Goal: Find specific fact: Find specific fact

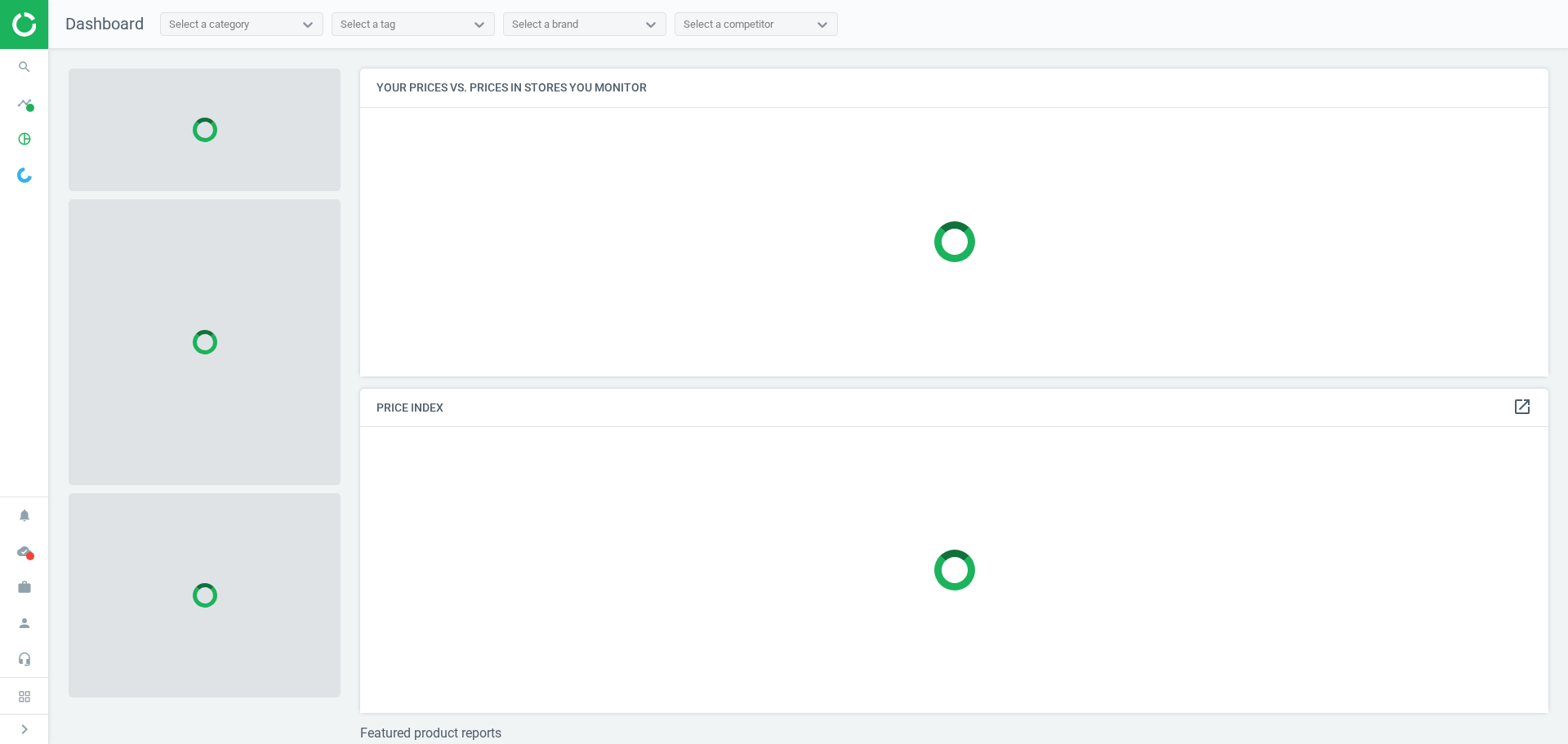
scroll to position [332, 1201]
click at [29, 135] on icon "pie_chart_outlined" at bounding box center [24, 139] width 31 height 31
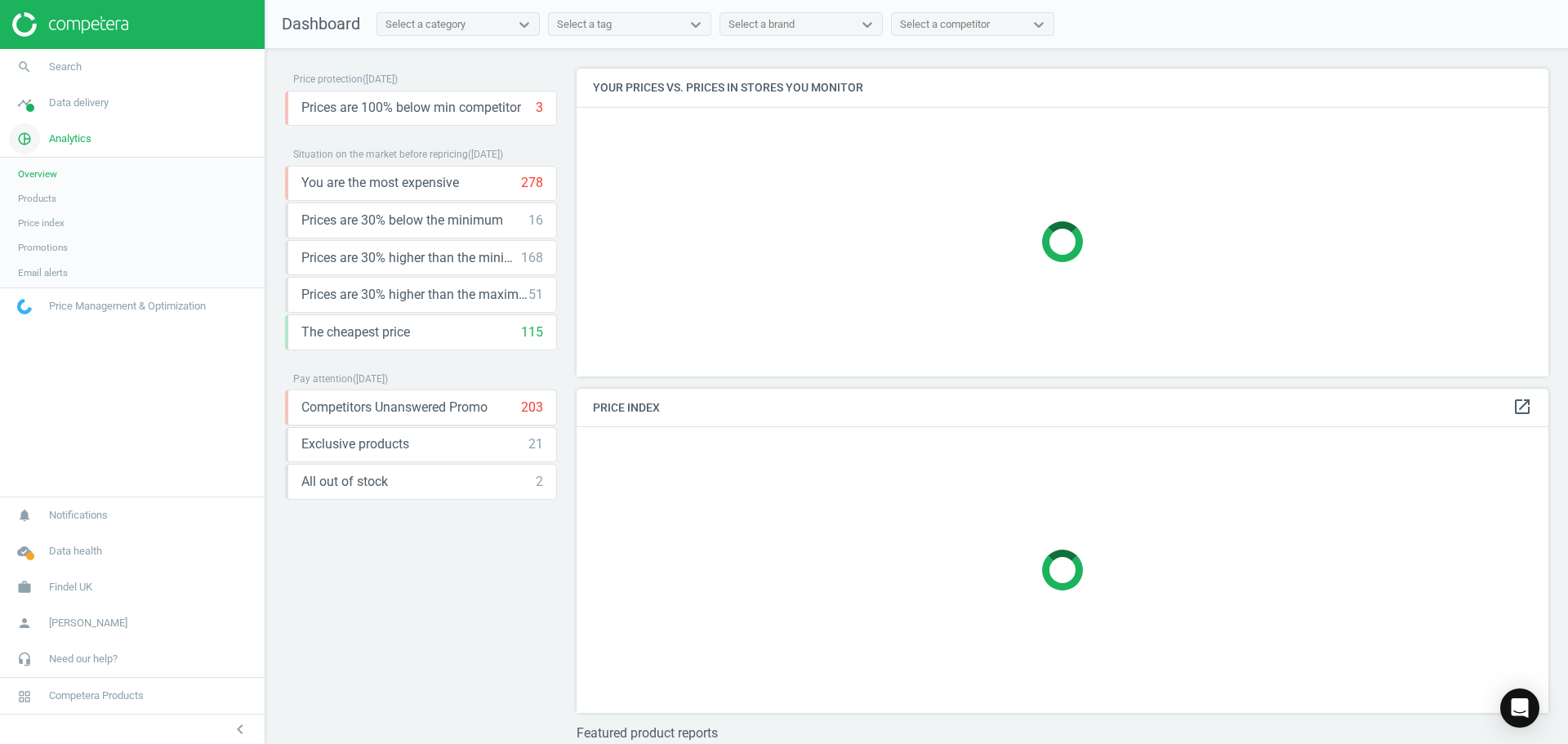
scroll to position [332, 984]
drag, startPoint x: 29, startPoint y: 197, endPoint x: 53, endPoint y: 188, distance: 25.6
click at [29, 197] on span "Products" at bounding box center [37, 198] width 38 height 13
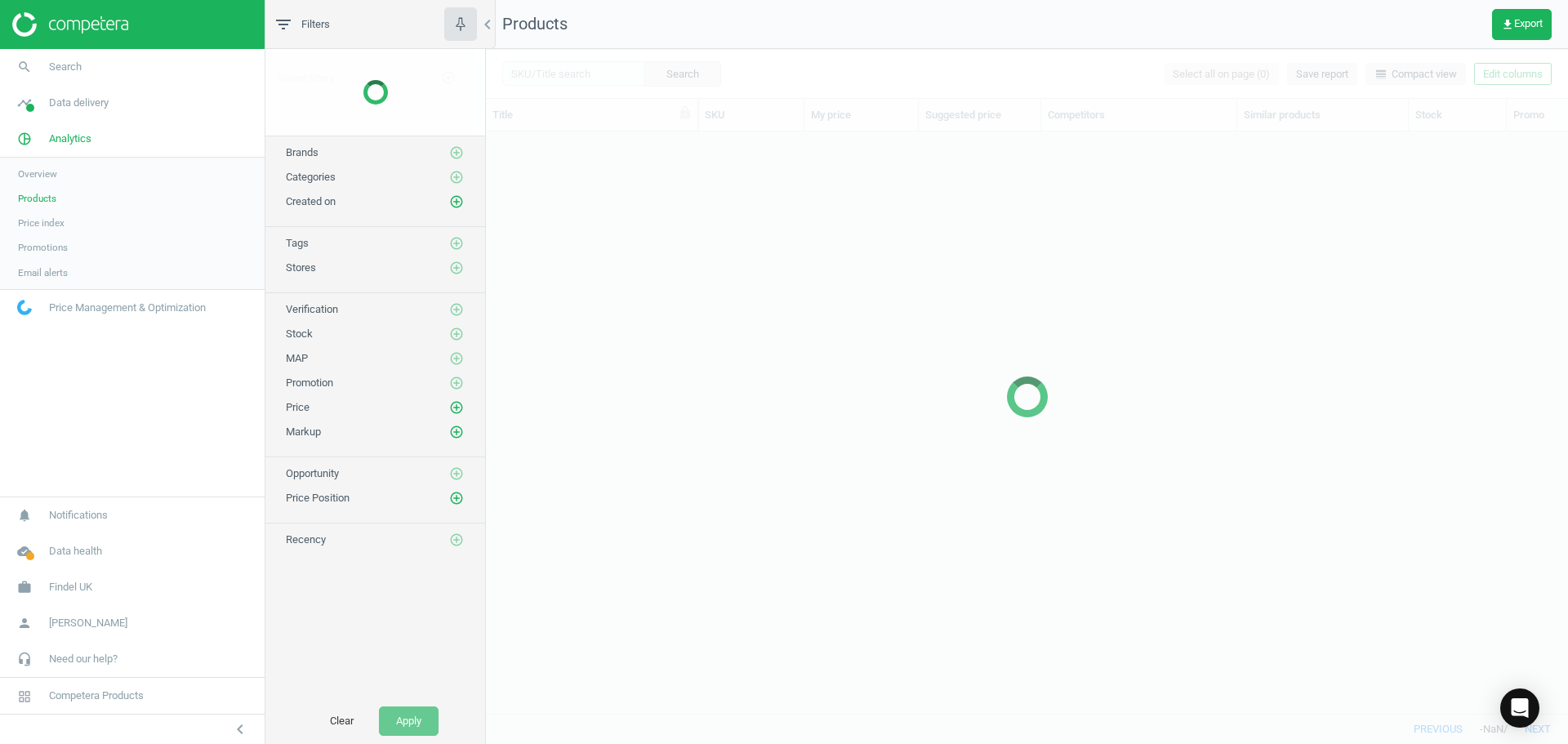
scroll to position [557, 1070]
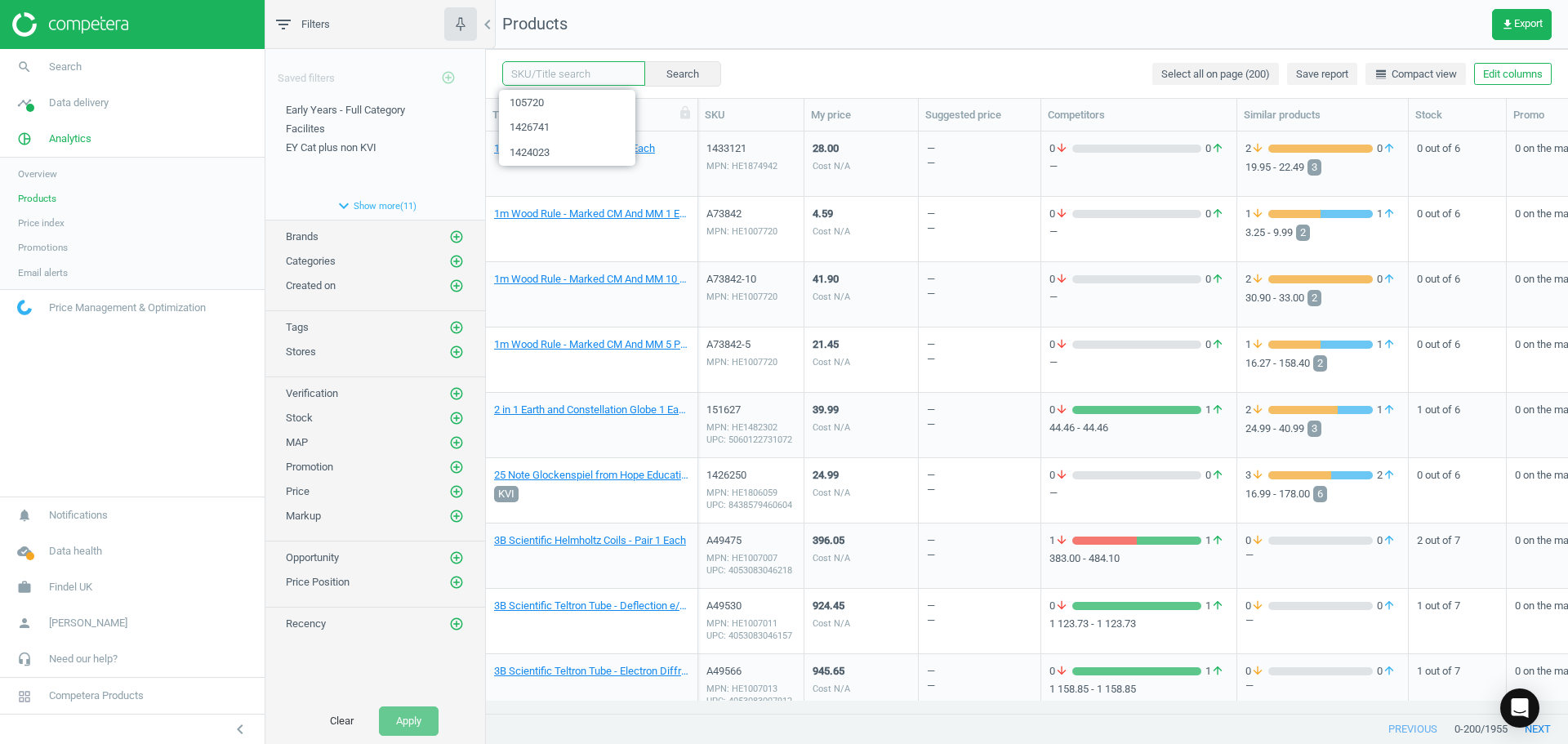
click at [581, 74] on input "text" at bounding box center [573, 73] width 143 height 24
type input "Comfi"
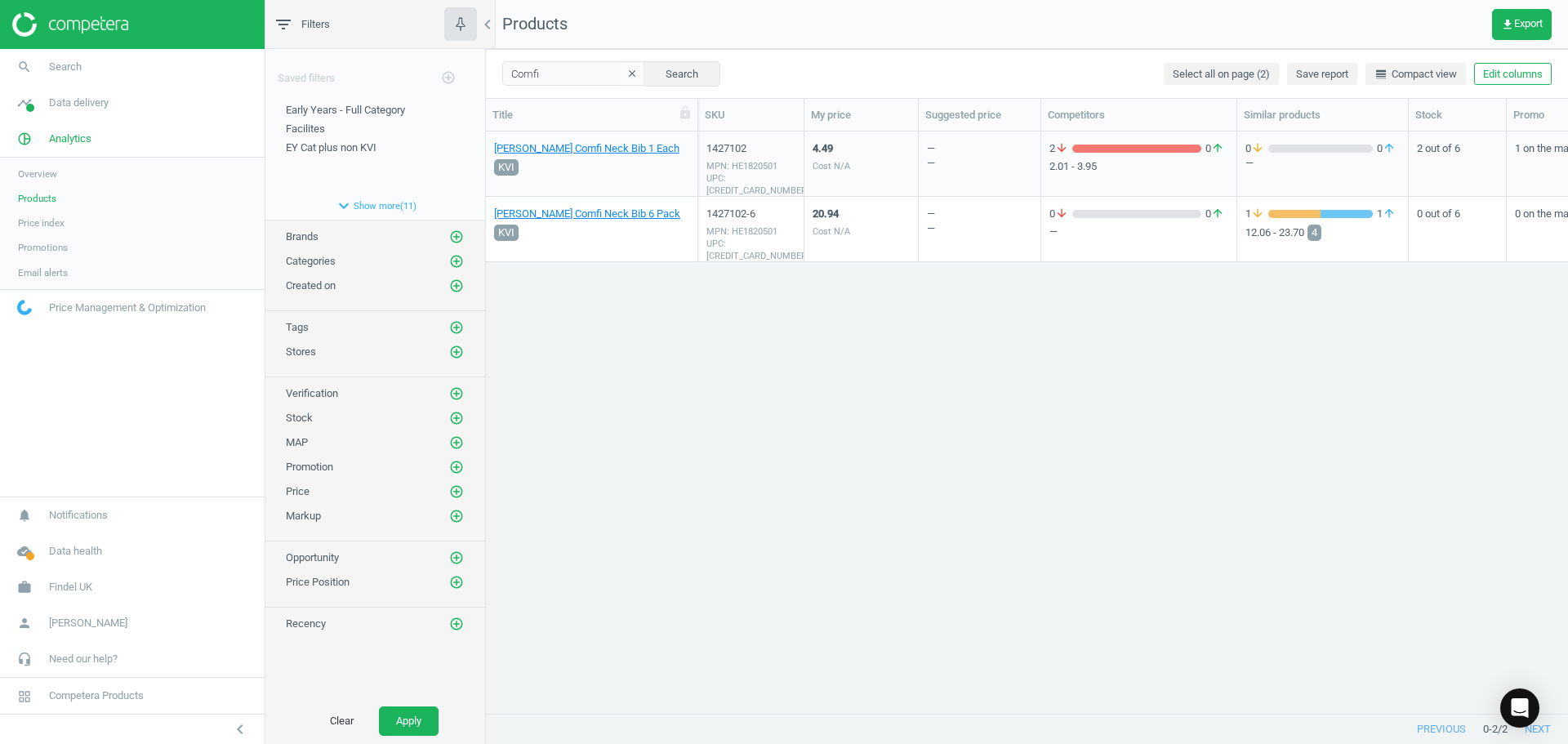
click at [850, 178] on div "4.49 Cost N/A" at bounding box center [861, 164] width 97 height 61
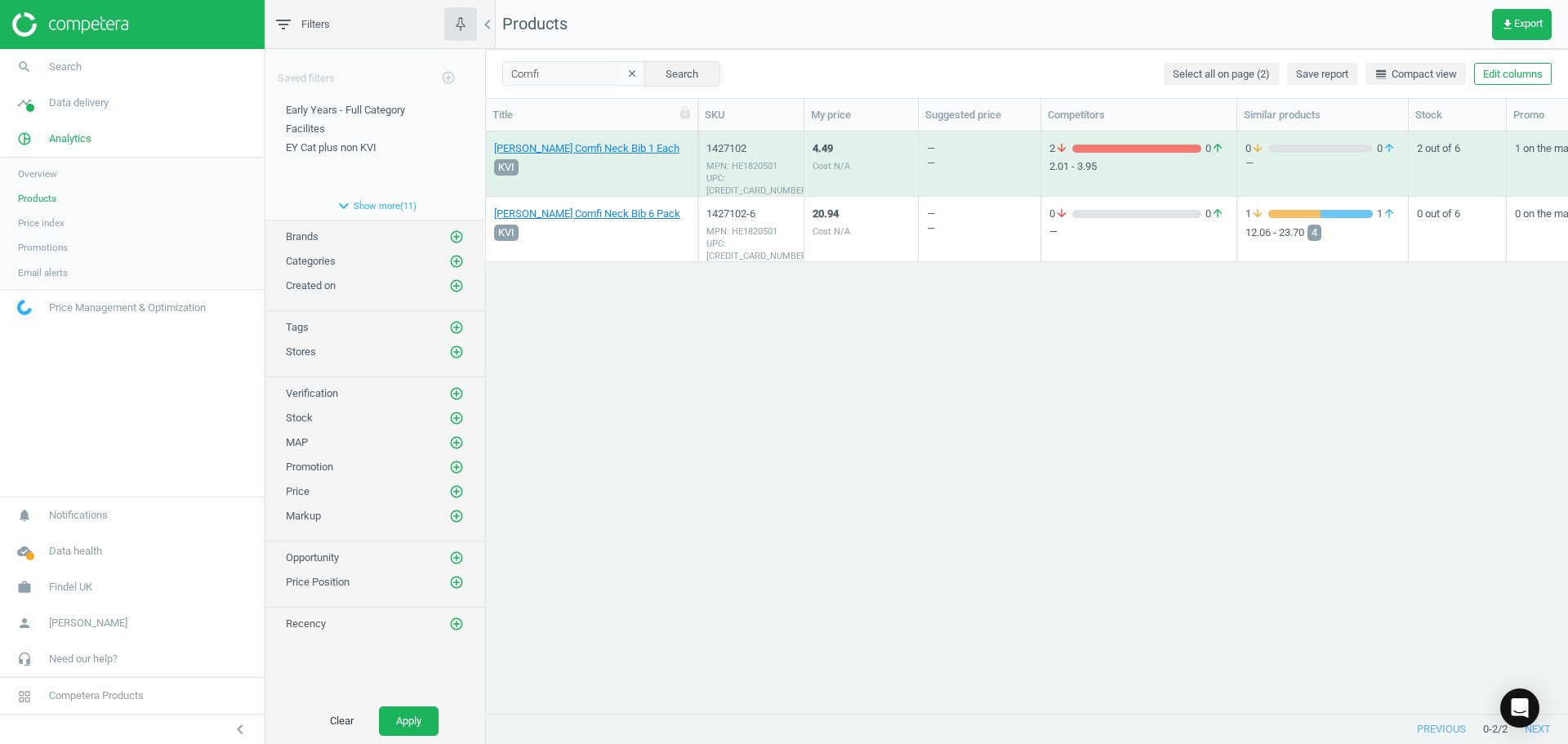
click at [850, 178] on div "4.49 Cost N/A" at bounding box center [861, 164] width 97 height 61
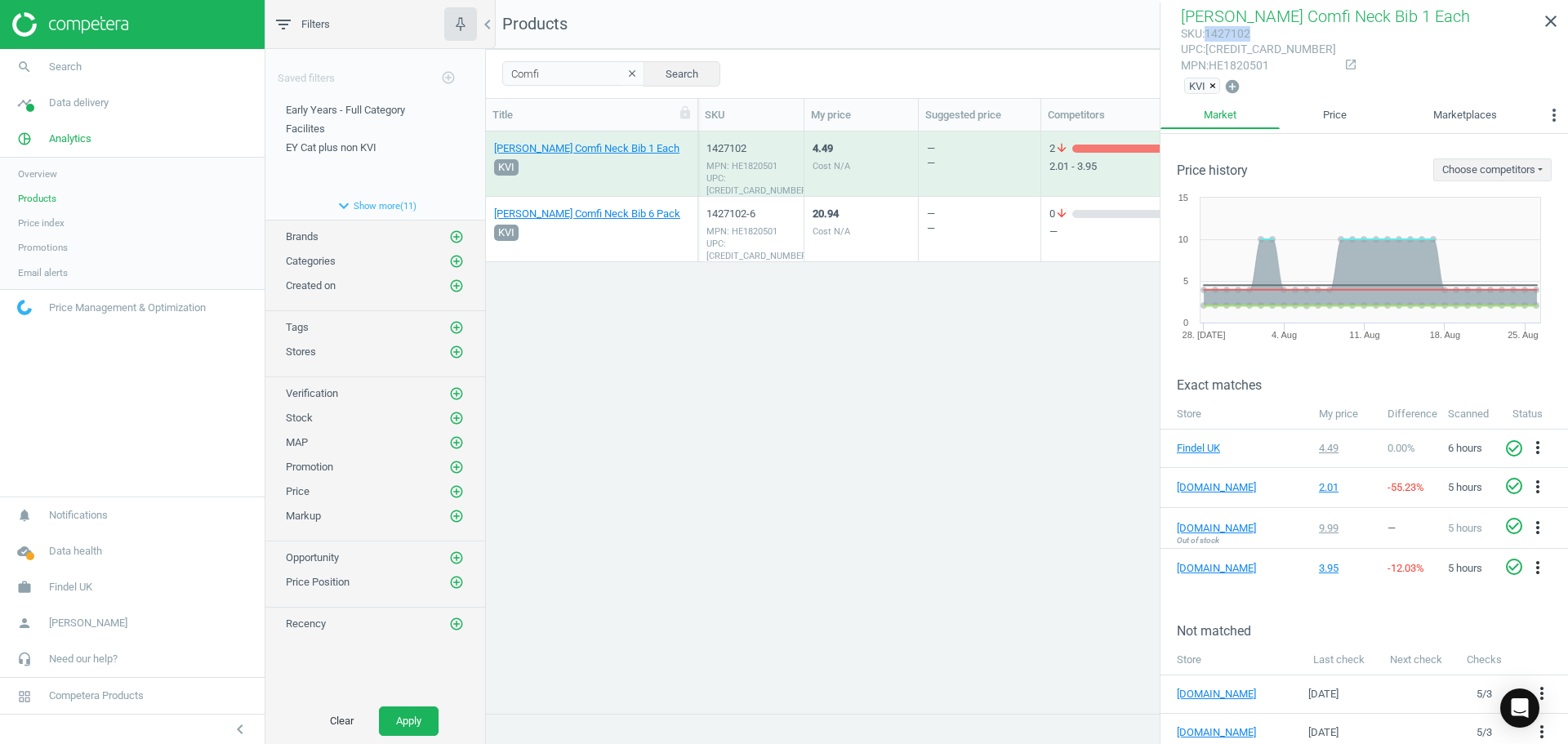
drag, startPoint x: 1251, startPoint y: 30, endPoint x: 1205, endPoint y: 33, distance: 46.1
click at [1205, 33] on div "sku : 1427102" at bounding box center [1258, 34] width 155 height 16
copy div "1427102"
click at [925, 240] on div "— —" at bounding box center [979, 229] width 123 height 65
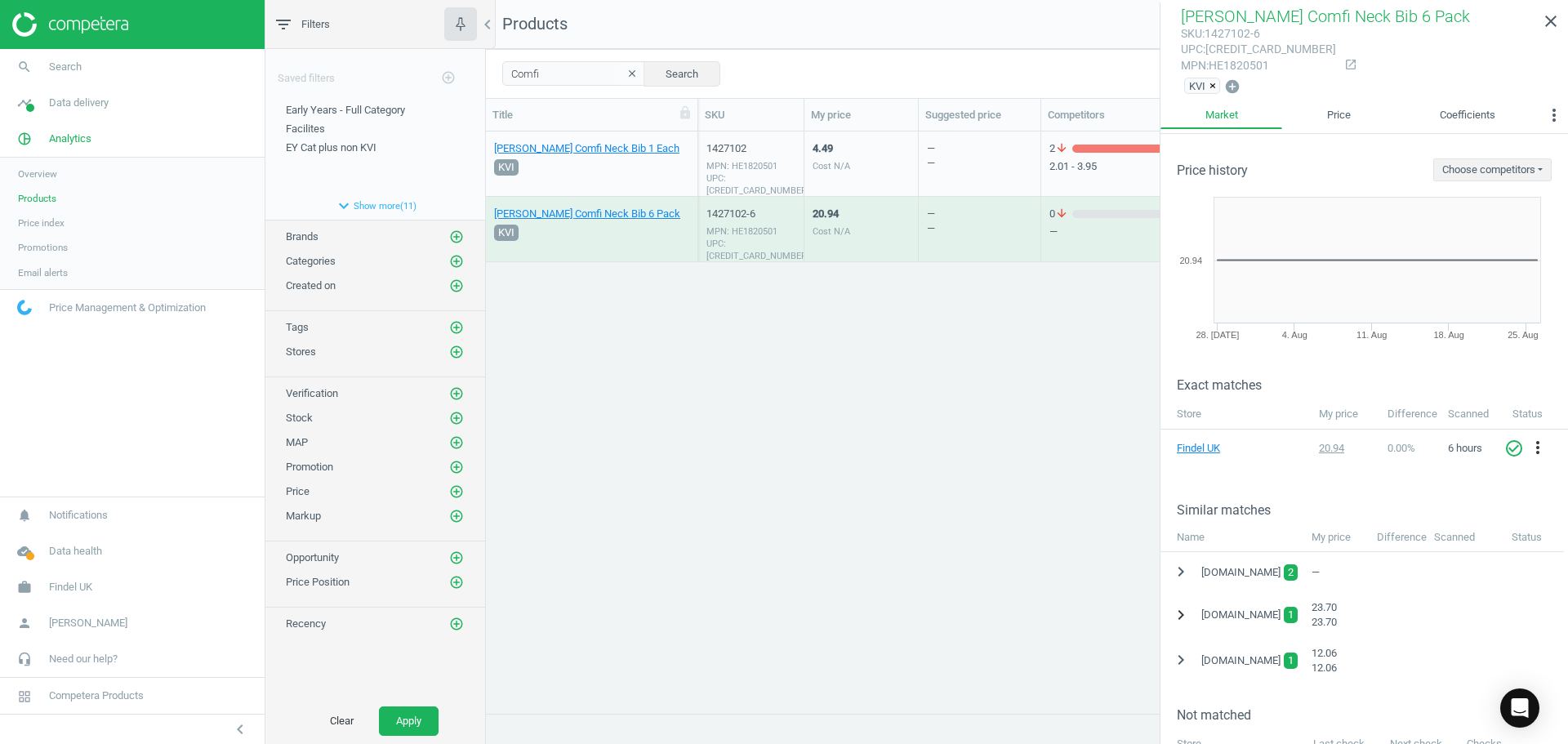
click at [1178, 614] on icon "chevron_right" at bounding box center [1180, 615] width 20 height 20
click at [881, 170] on div "4.49 Cost N/A" at bounding box center [861, 164] width 97 height 61
